Goal: Find specific page/section: Find specific page/section

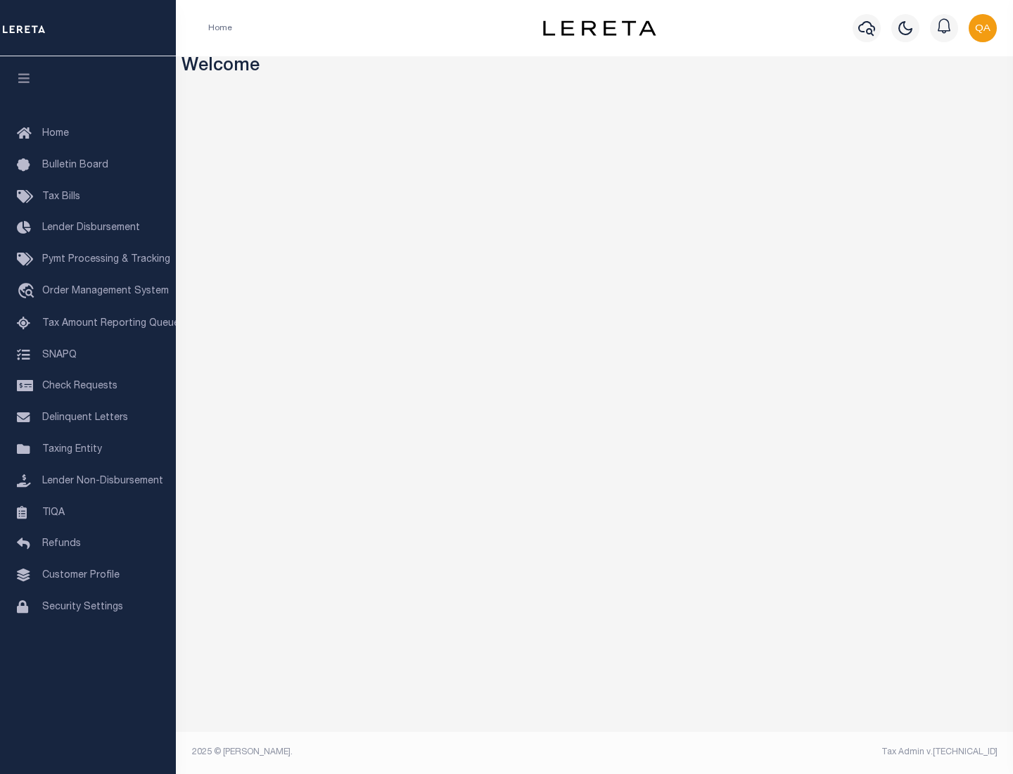
click at [88, 512] on link "TIQA" at bounding box center [88, 513] width 176 height 32
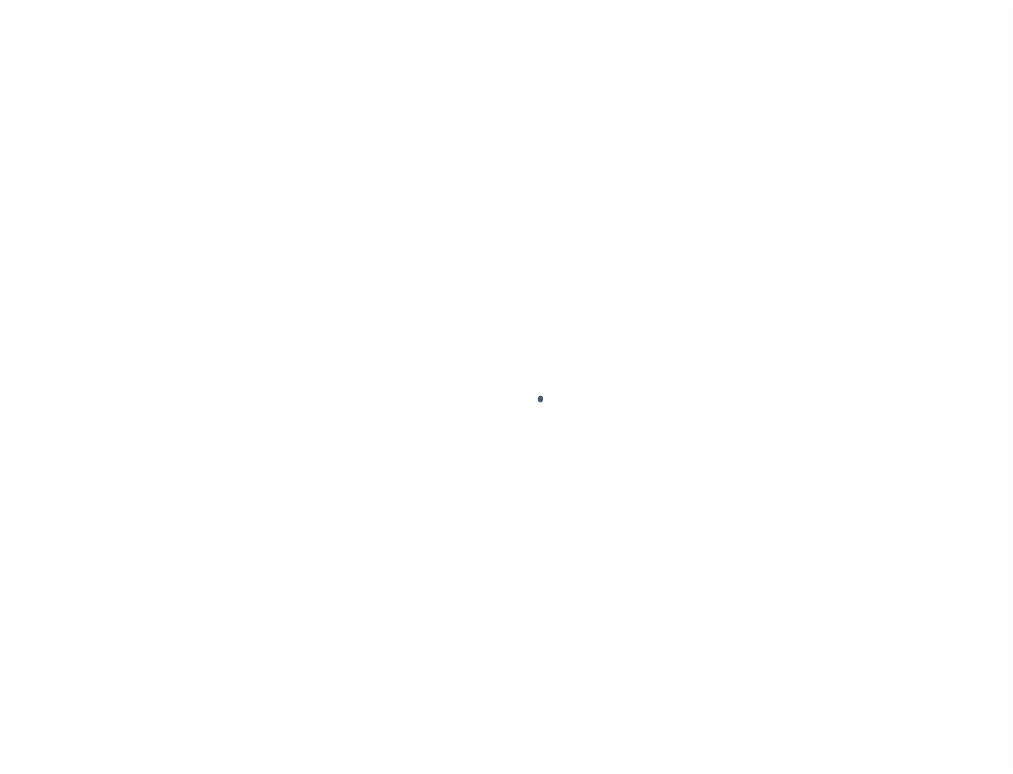
select select "200"
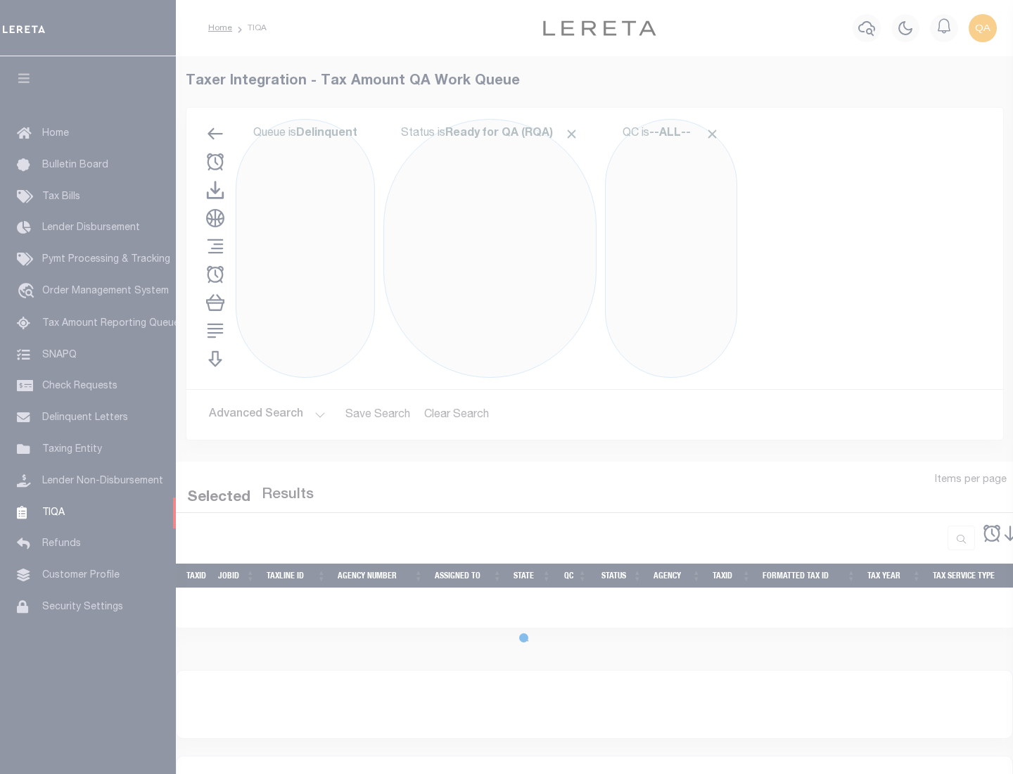
select select "200"
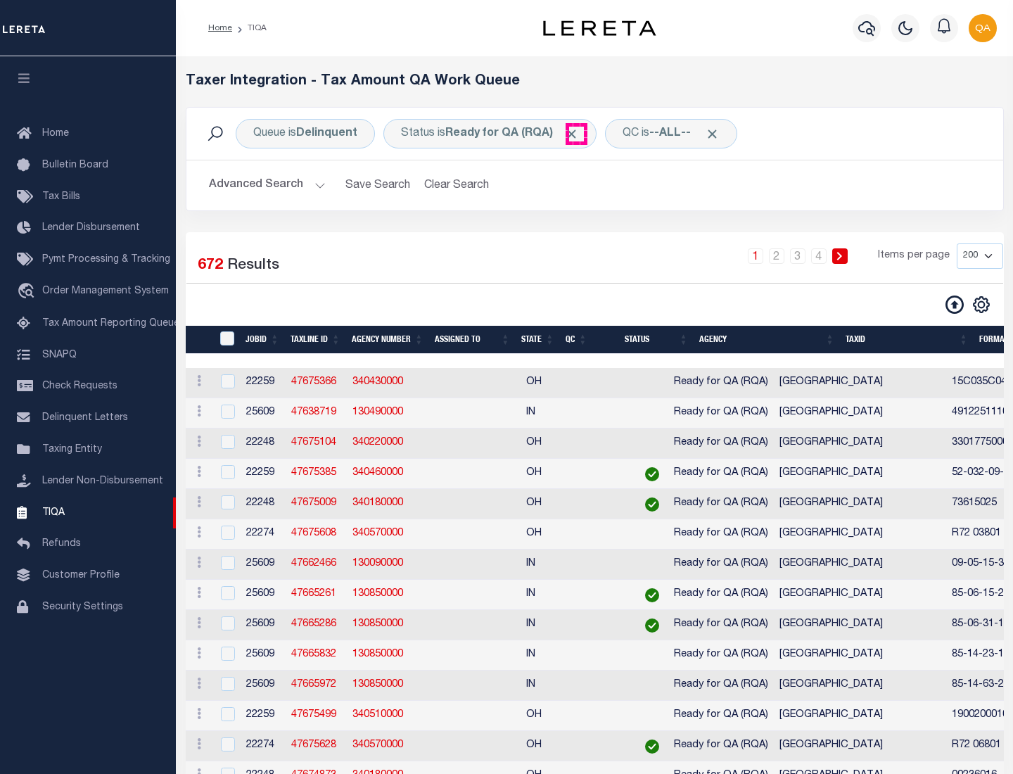
click at [576, 134] on span "Click to Remove" at bounding box center [571, 134] width 15 height 15
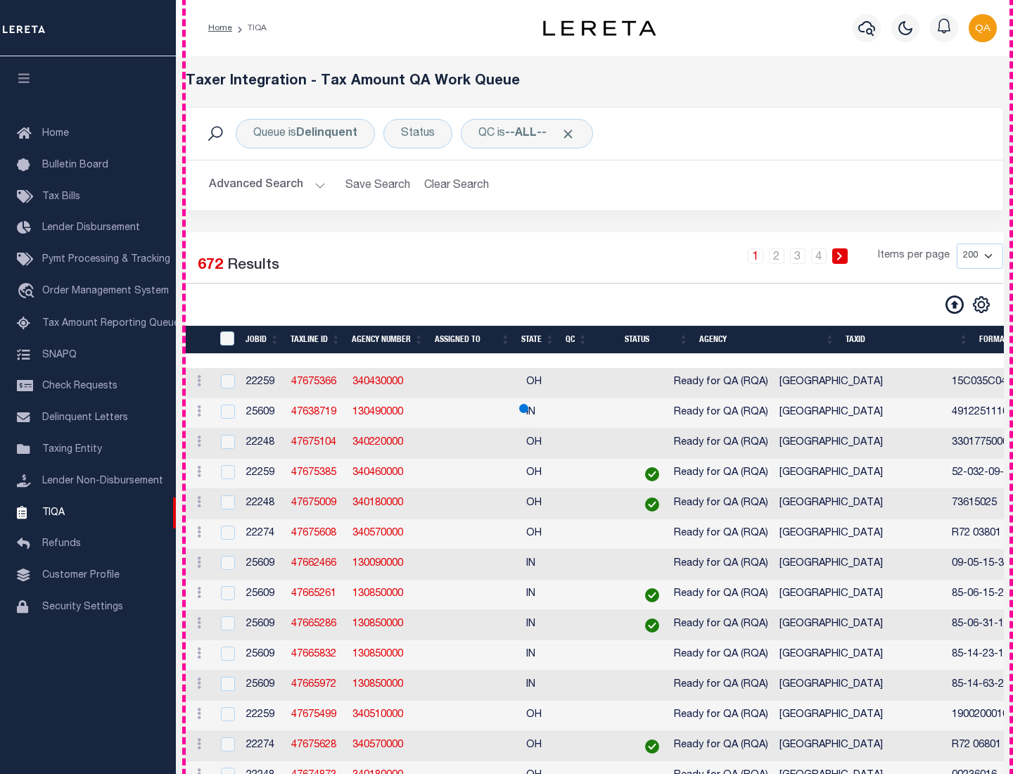
scroll to position [3005, 0]
